Goal: Ask a question

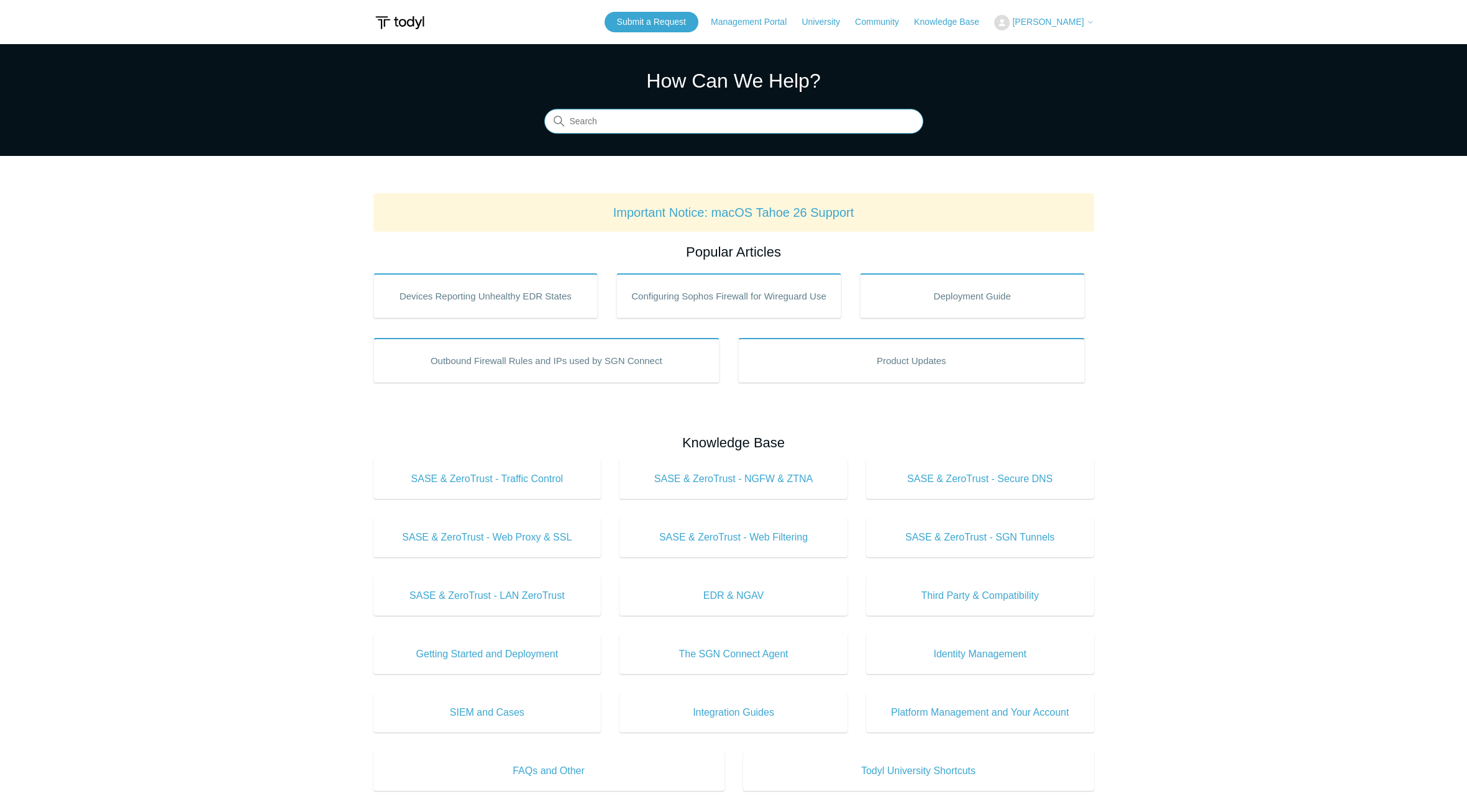
click at [586, 116] on input "Search" at bounding box center [734, 121] width 379 height 25
click at [623, 19] on link "Submit a Request" at bounding box center [651, 22] width 94 height 20
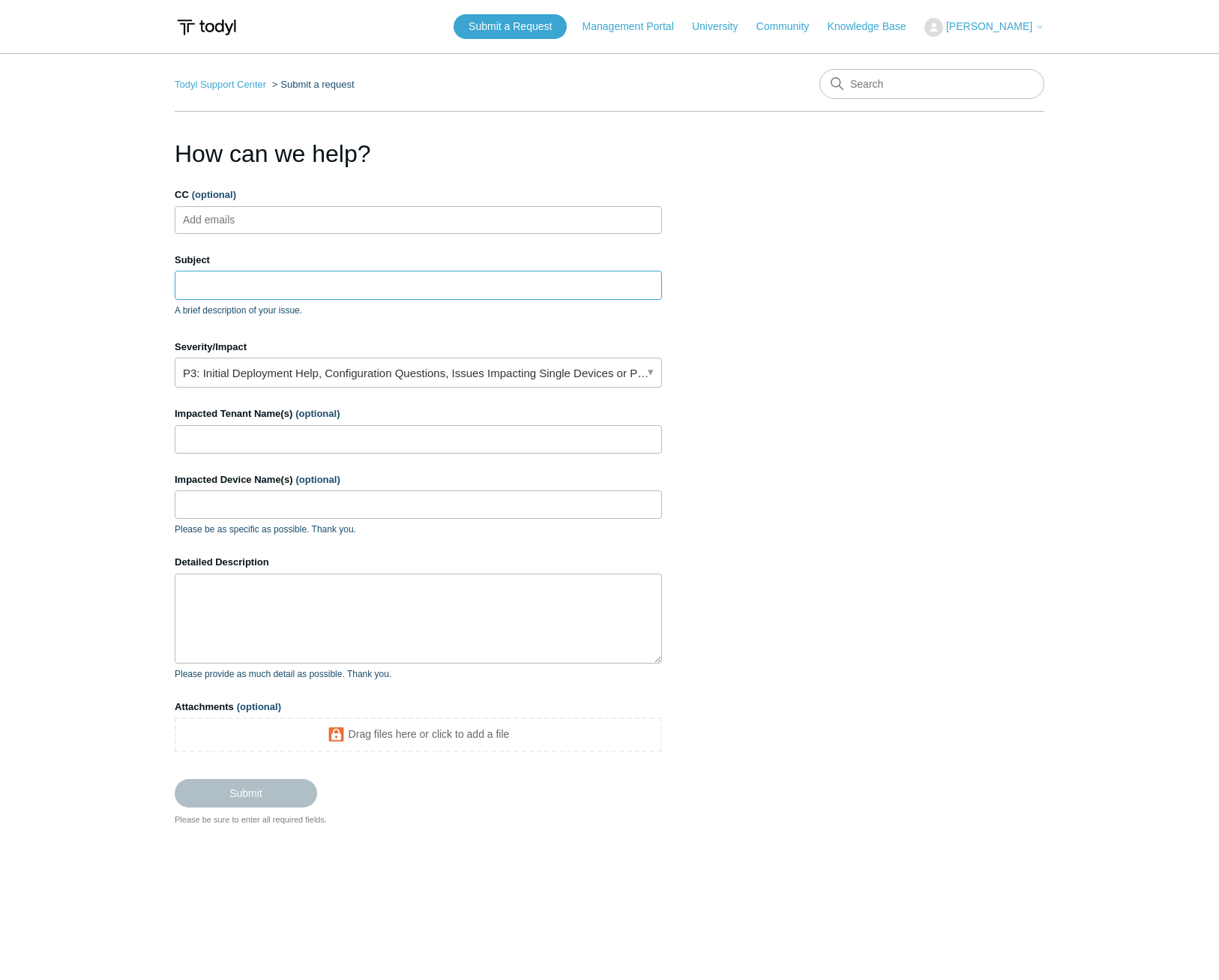
click at [255, 288] on input "Subject" at bounding box center [418, 284] width 488 height 28
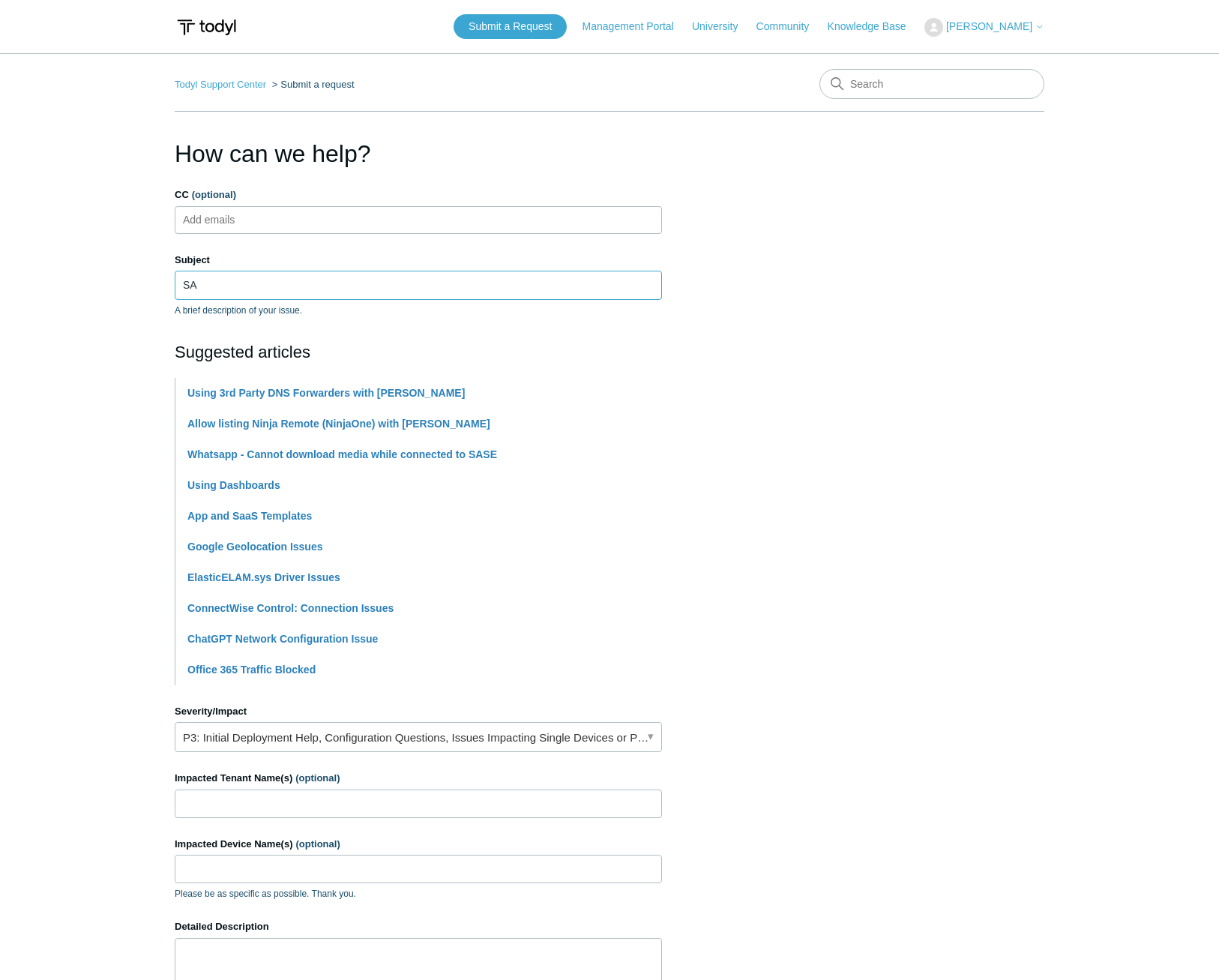
type input "S"
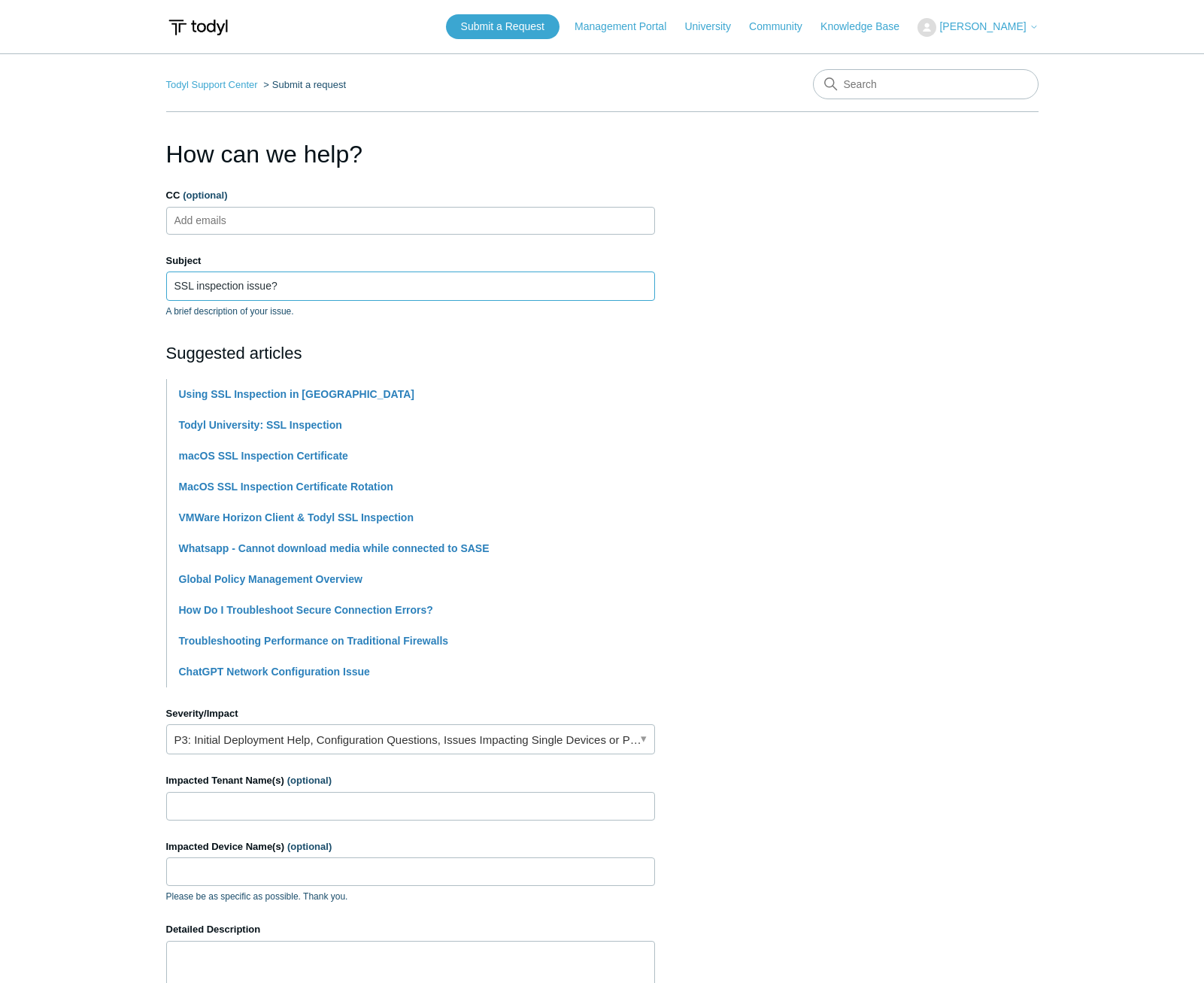
type input "SSL inspection issue?"
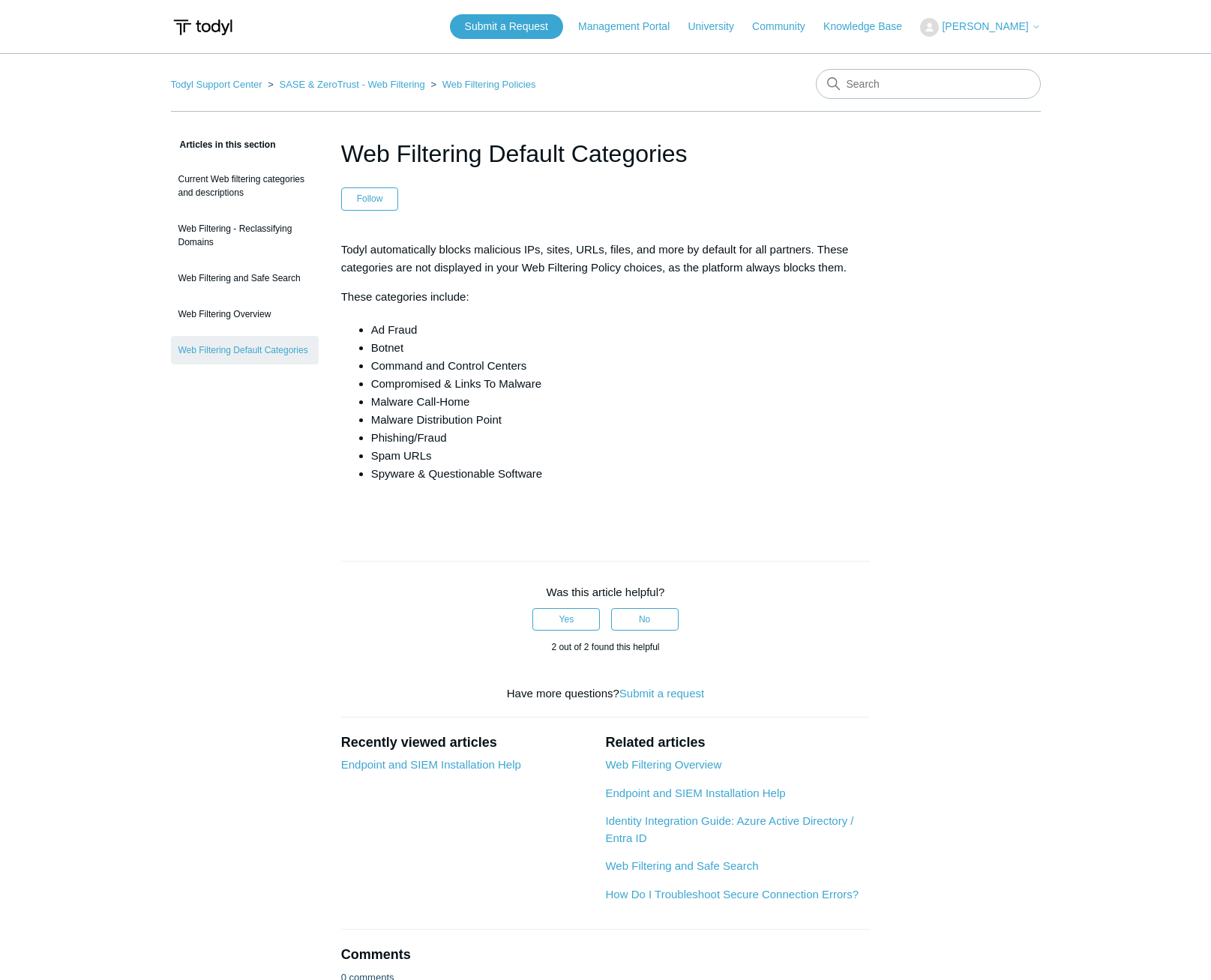
drag, startPoint x: 98, startPoint y: 135, endPoint x: 97, endPoint y: 121, distance: 14.0
